Goal: Task Accomplishment & Management: Manage account settings

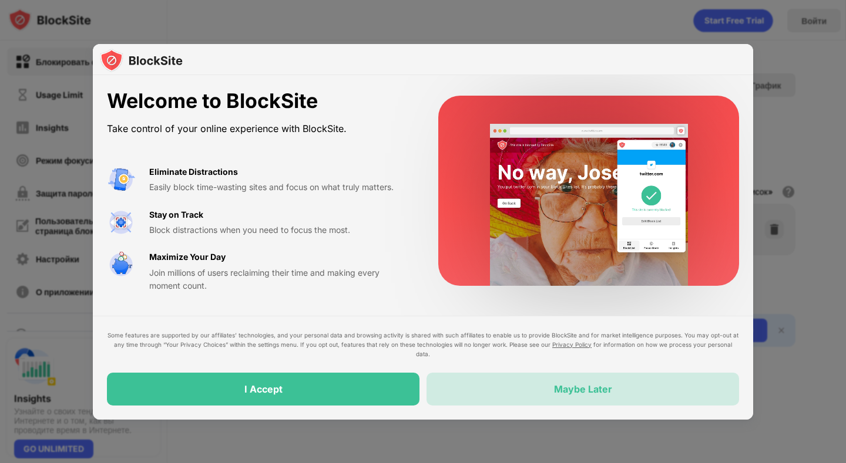
click at [601, 383] on div "Maybe Later" at bounding box center [583, 389] width 58 height 12
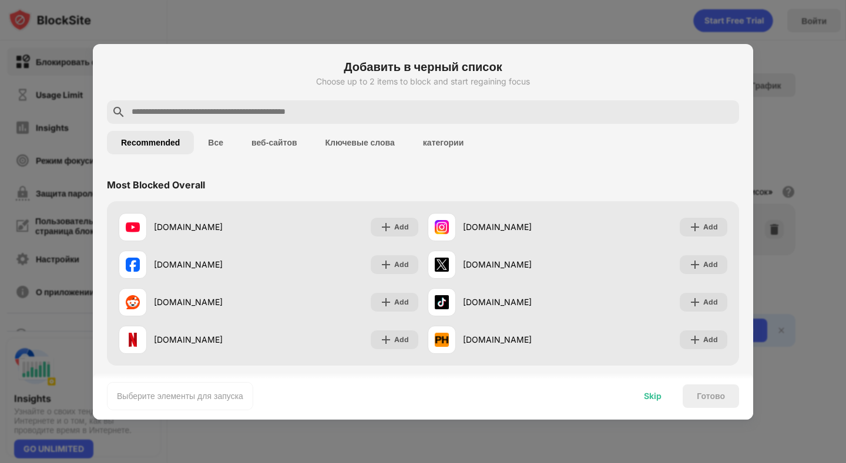
click at [652, 396] on div "Skip" at bounding box center [653, 396] width 18 height 9
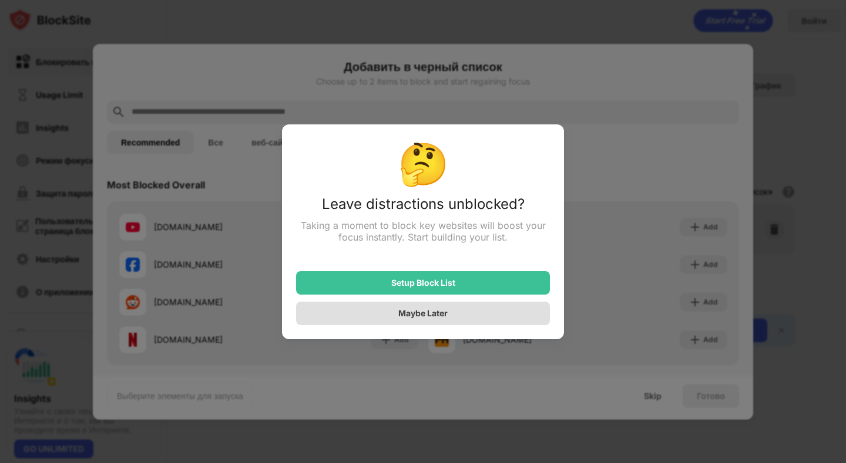
click at [436, 307] on div "Maybe Later" at bounding box center [423, 313] width 254 height 23
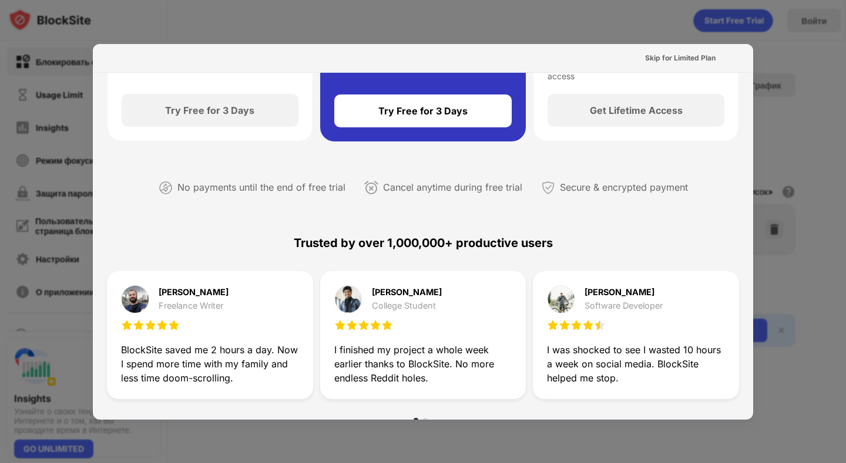
scroll to position [176, 0]
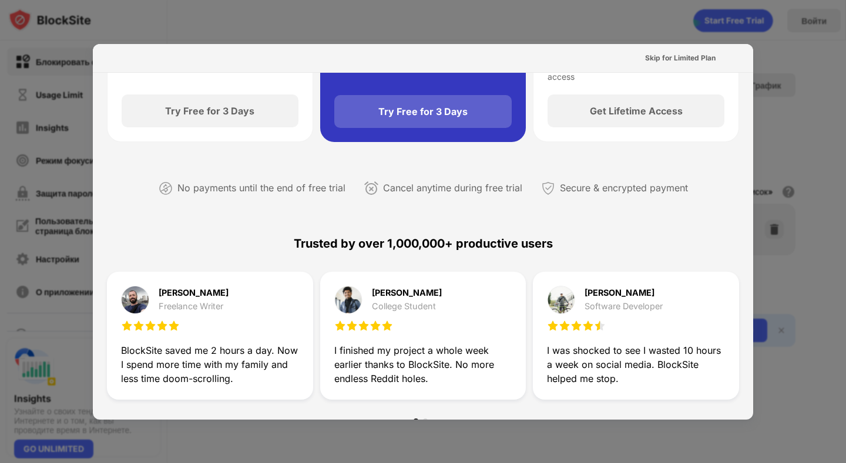
click at [420, 113] on div "Try Free for 3 Days" at bounding box center [422, 112] width 89 height 12
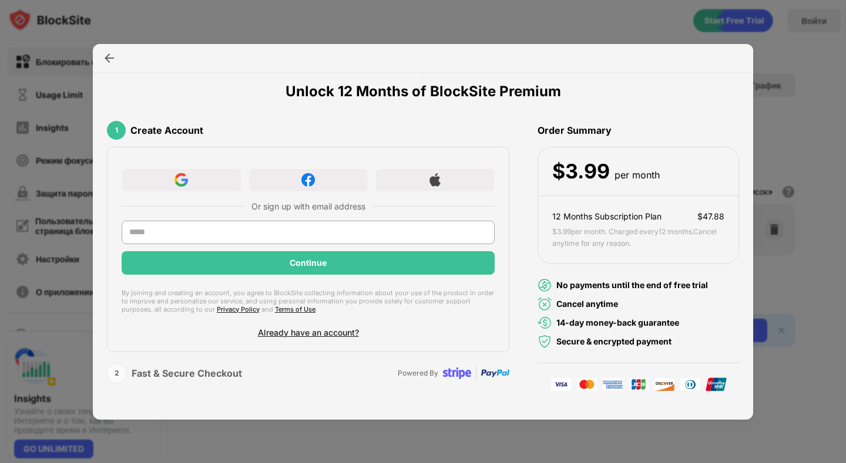
scroll to position [41, 0]
click at [309, 63] on div at bounding box center [423, 58] width 660 height 29
click at [268, 53] on div at bounding box center [423, 58] width 660 height 29
